Goal: Task Accomplishment & Management: Complete application form

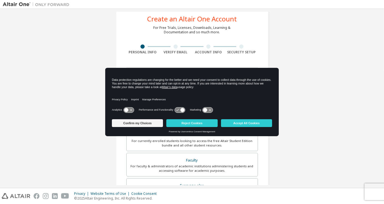
scroll to position [15, 0]
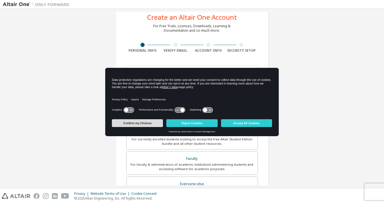
click at [143, 121] on button "Confirm my Choices" at bounding box center [137, 123] width 51 height 8
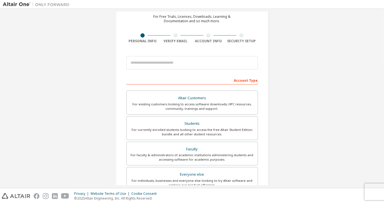
scroll to position [32, 0]
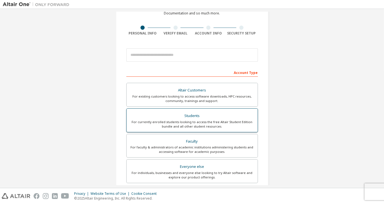
click at [179, 122] on div "For currently enrolled students looking to access the free Altair Student Editi…" at bounding box center [192, 124] width 125 height 9
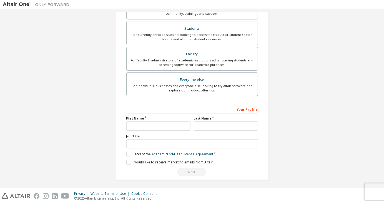
scroll to position [134, 0]
click at [154, 123] on input "text" at bounding box center [158, 125] width 64 height 9
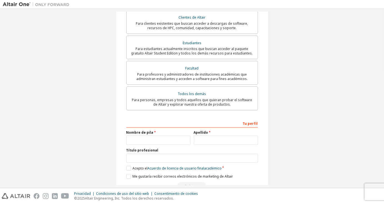
scroll to position [145, 0]
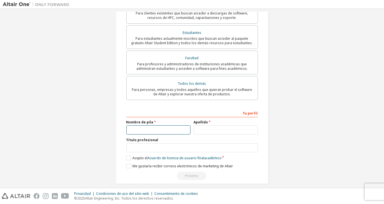
click at [132, 127] on input "text" at bounding box center [158, 129] width 64 height 9
type input "*****"
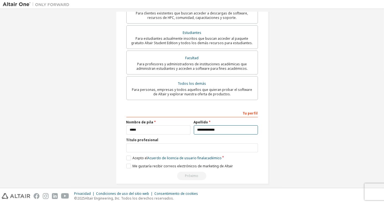
type input "**********"
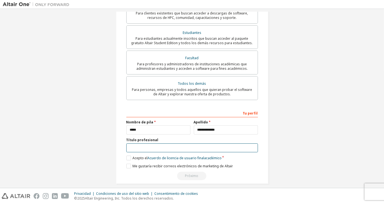
click at [138, 143] on input "text" at bounding box center [192, 147] width 132 height 9
type input "**********"
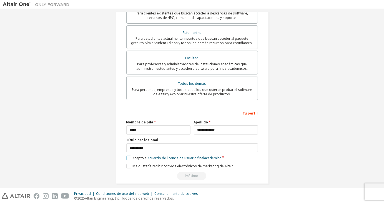
click at [126, 156] on label "Acepto el Acuerdo de licencia de usuario final académico" at bounding box center [173, 158] width 95 height 5
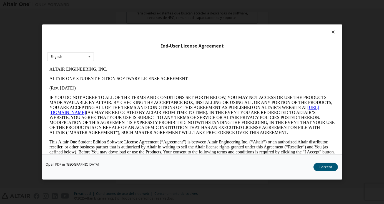
scroll to position [0, 0]
click at [88, 56] on icon at bounding box center [89, 57] width 7 height 9
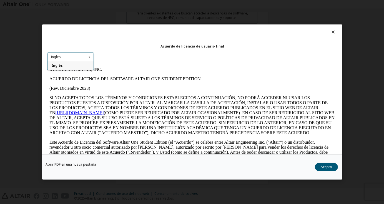
click at [88, 56] on icon at bounding box center [89, 57] width 7 height 9
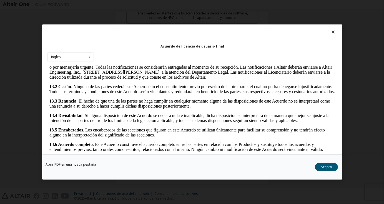
scroll to position [1015, 0]
click at [331, 166] on font "Acepto" at bounding box center [326, 167] width 11 height 5
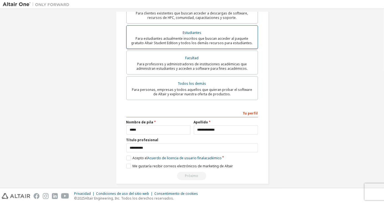
click at [204, 30] on div "Estudiantes" at bounding box center [192, 33] width 125 height 8
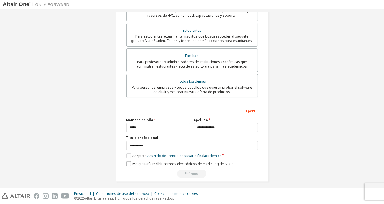
scroll to position [147, 0]
click at [128, 161] on label "Me gustaría recibir correos electrónicos de marketing de Altair" at bounding box center [179, 163] width 107 height 5
click at [187, 171] on div "Próximo" at bounding box center [192, 174] width 132 height 8
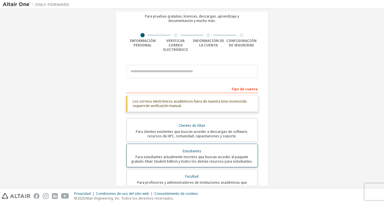
scroll to position [24, 0]
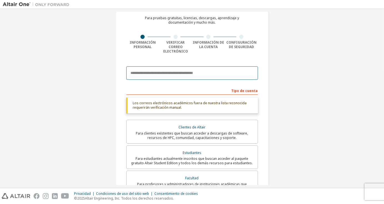
click at [149, 70] on input "email" at bounding box center [192, 72] width 132 height 13
drag, startPoint x: 172, startPoint y: 69, endPoint x: 47, endPoint y: 59, distance: 125.5
click at [47, 59] on div "**********" at bounding box center [192, 149] width 379 height 324
paste input "**********"
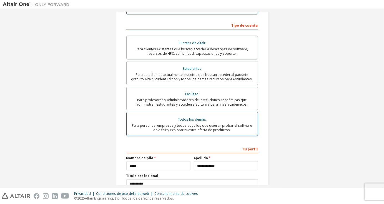
scroll to position [128, 0]
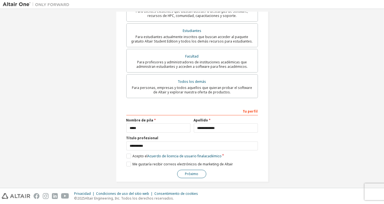
type input "**********"
click at [193, 171] on font "Próximo" at bounding box center [191, 173] width 13 height 5
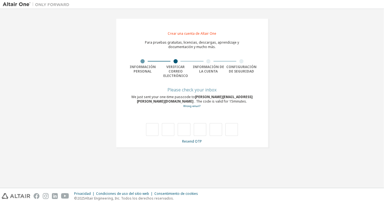
scroll to position [0, 0]
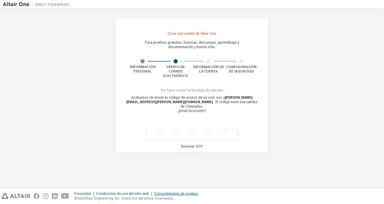
type input "*"
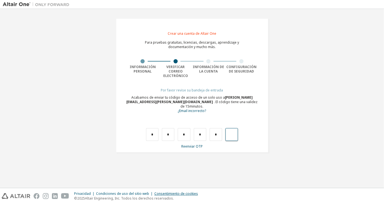
type input "*"
